Goal: Transaction & Acquisition: Purchase product/service

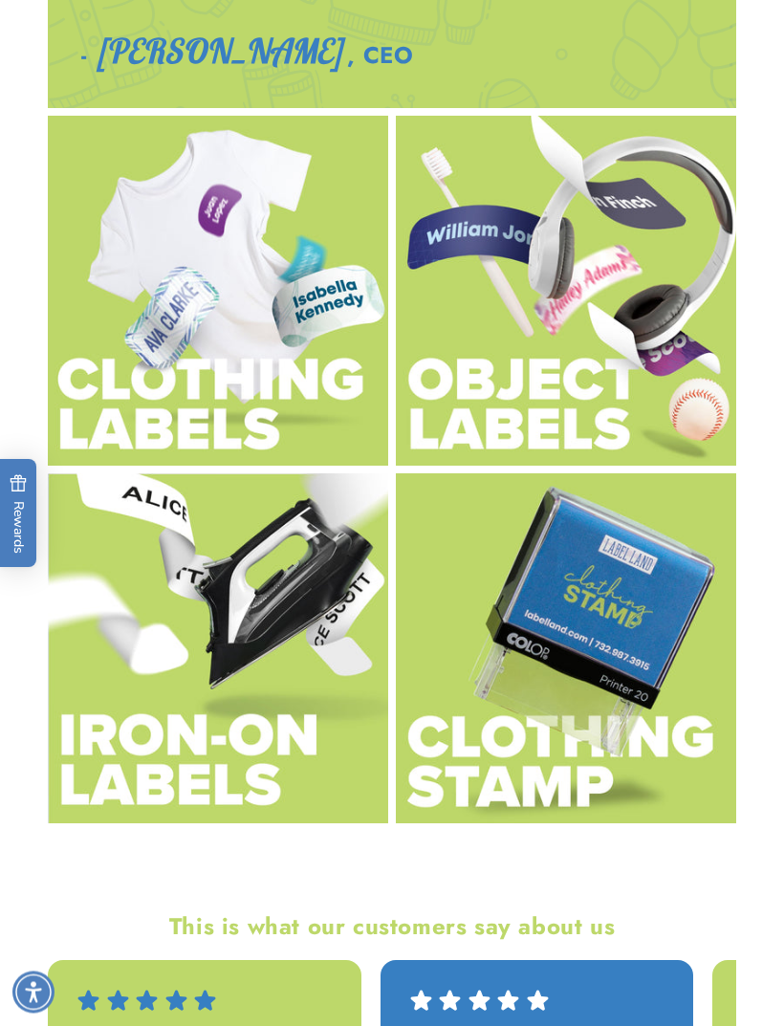
scroll to position [3699, 0]
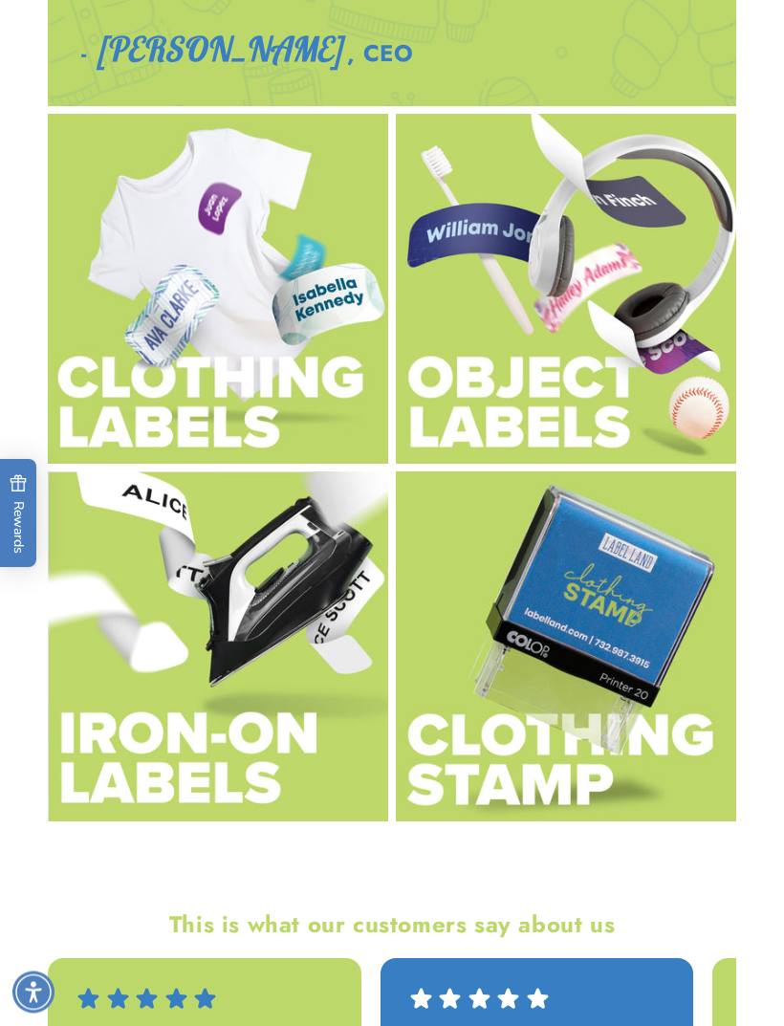
click at [528, 407] on img at bounding box center [566, 290] width 340 height 350
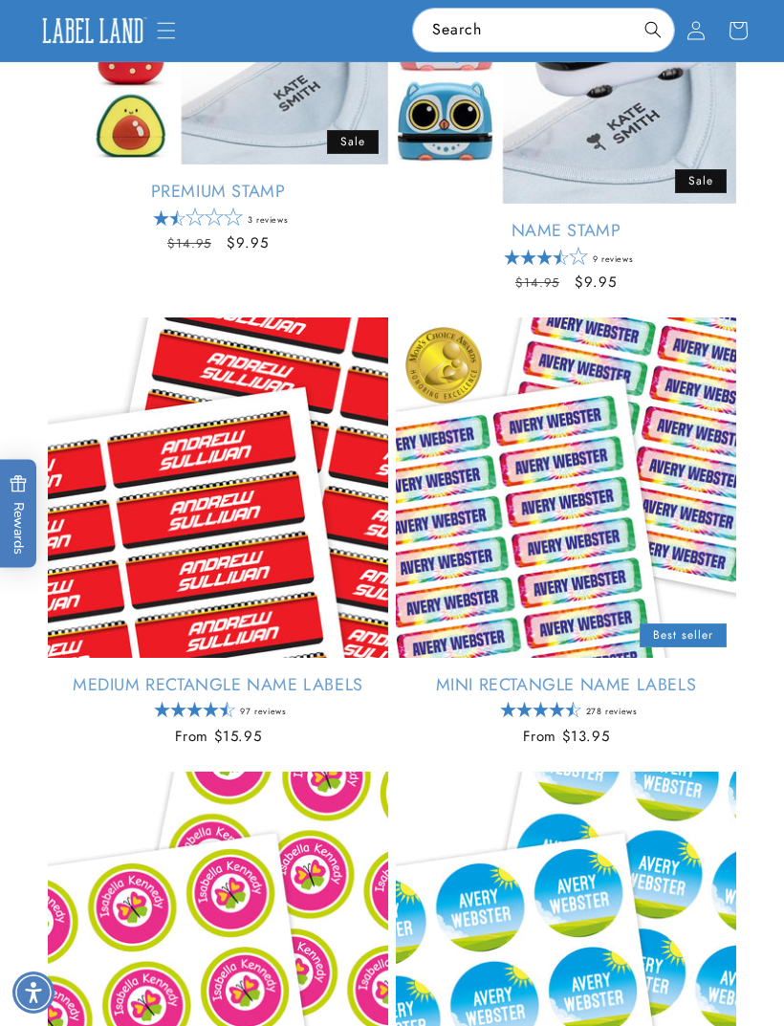
scroll to position [1813, 0]
